Goal: Find specific page/section

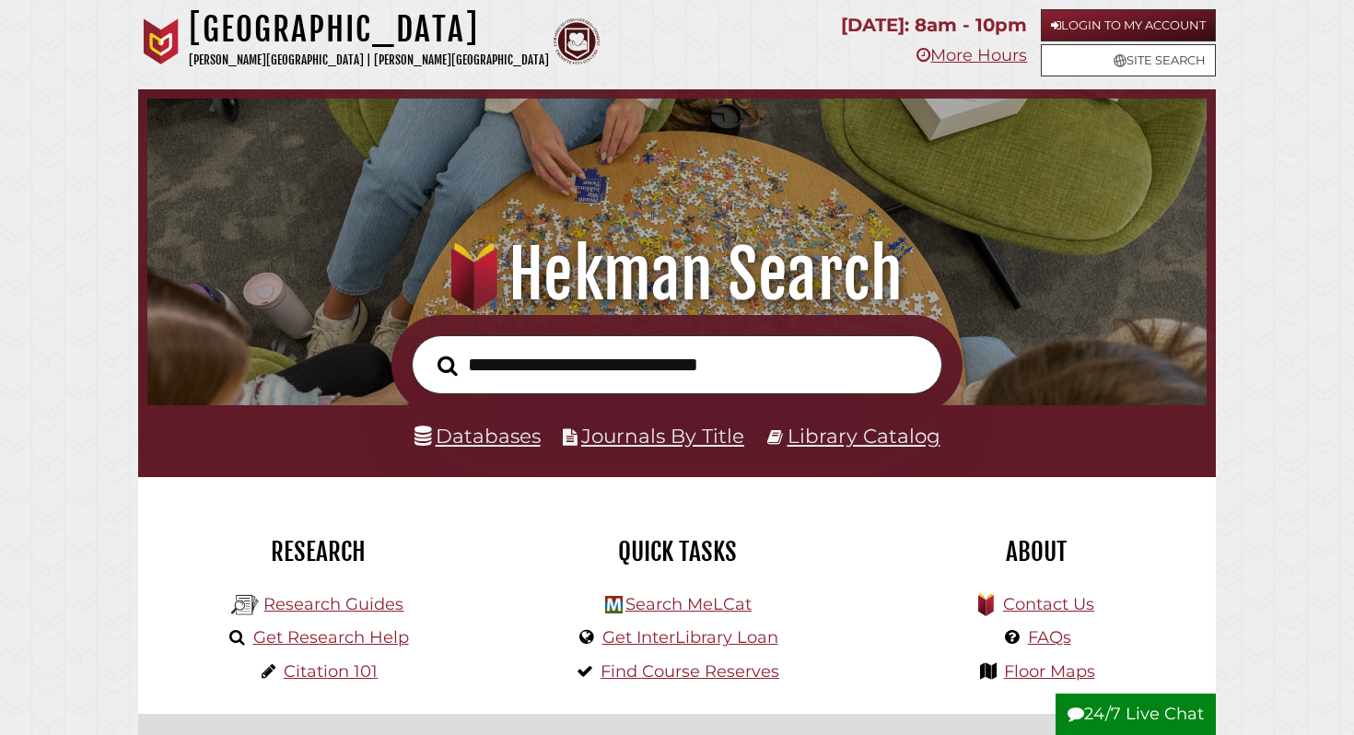
scroll to position [350, 1050]
type input "**********"
click at [499, 430] on link "Databases" at bounding box center [477, 436] width 126 height 24
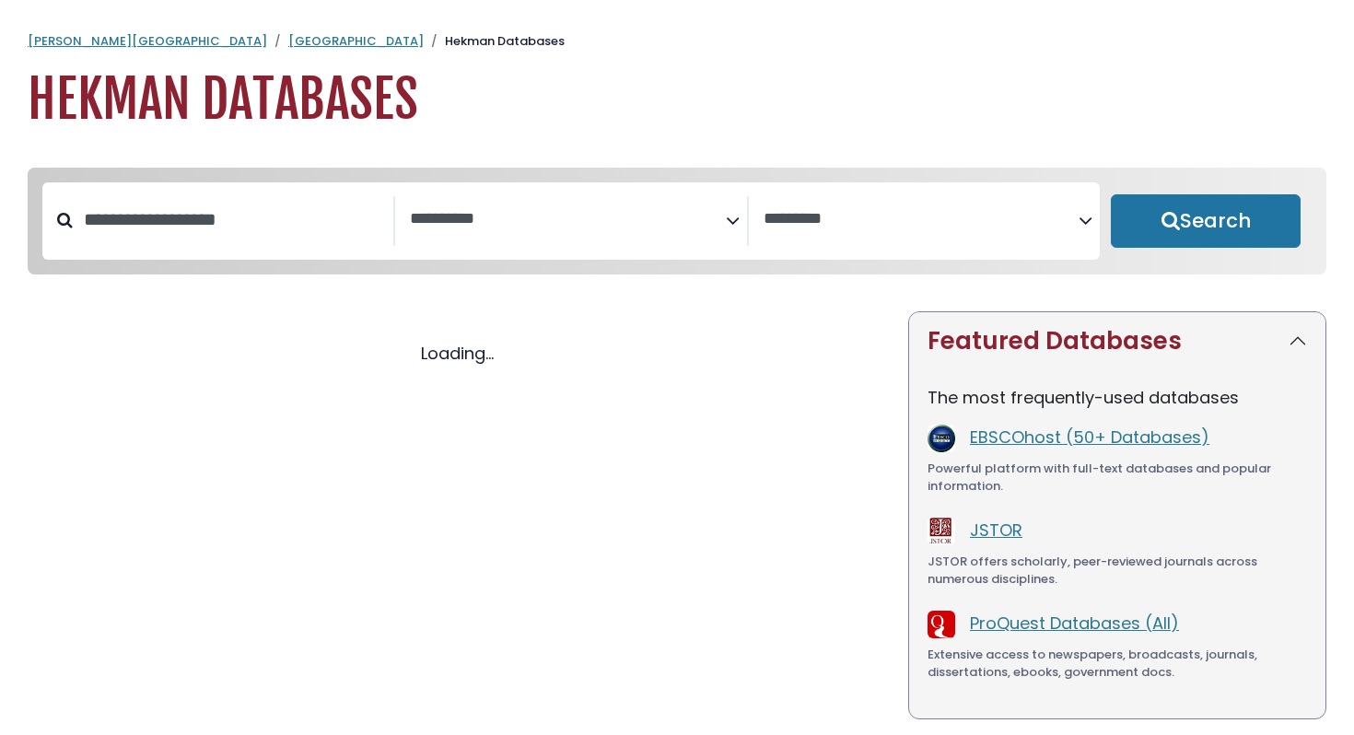
select select "Database Subject Filter"
select select "Database Vendors Filter"
select select "Database Subject Filter"
select select "Database Vendors Filter"
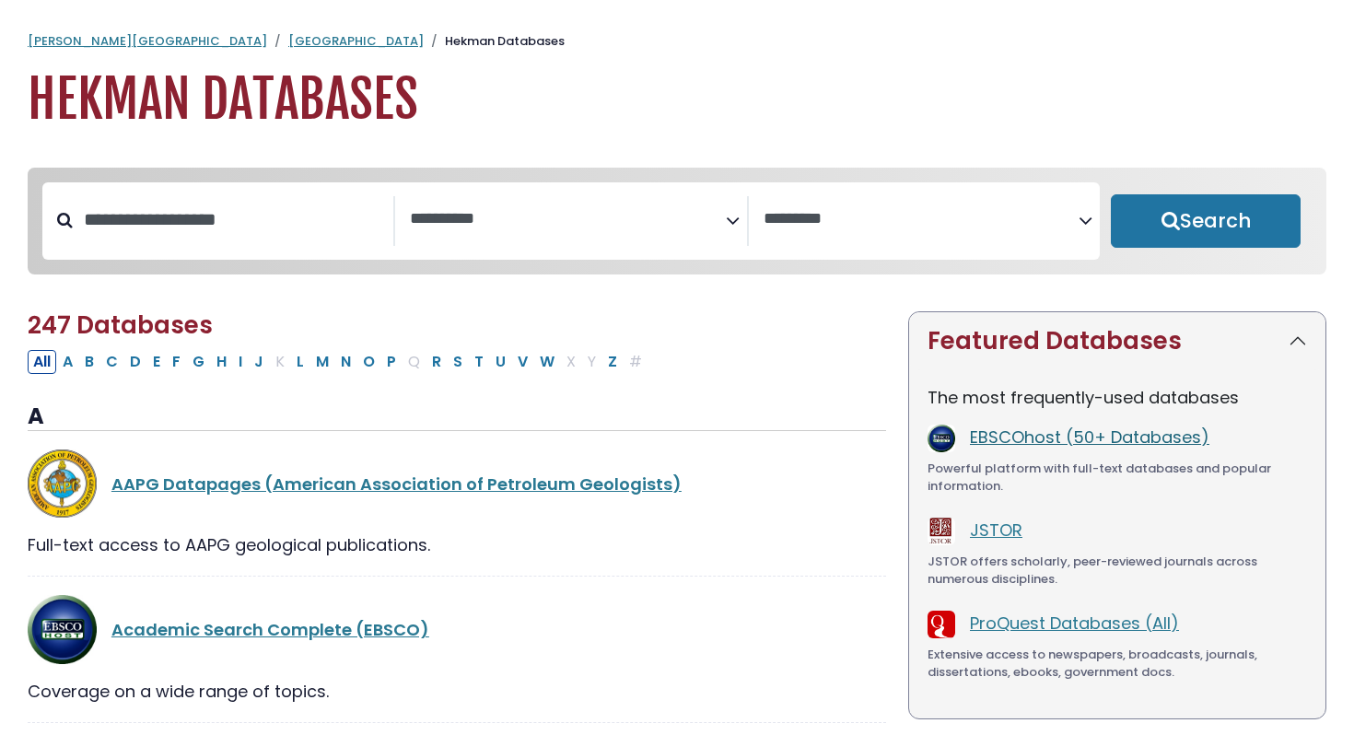
click at [1067, 438] on link "EBSCOhost (50+ Databases)" at bounding box center [1089, 437] width 239 height 23
